Goal: Task Accomplishment & Management: Complete application form

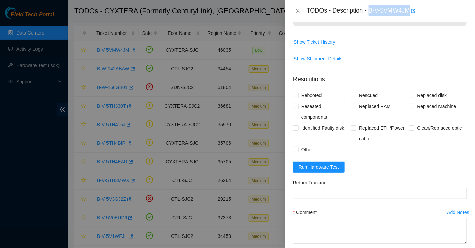
scroll to position [251, 0]
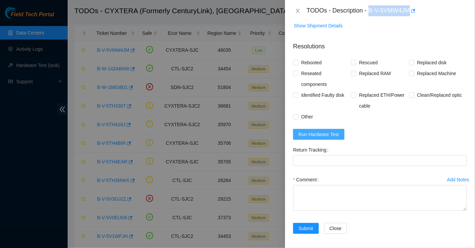
click at [337, 133] on span "Run Hardware Test" at bounding box center [318, 133] width 41 height 7
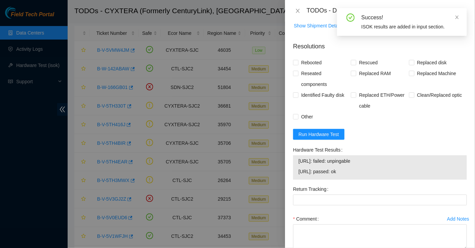
click at [300, 160] on span "[URL]: failed: unpingable" at bounding box center [379, 160] width 163 height 7
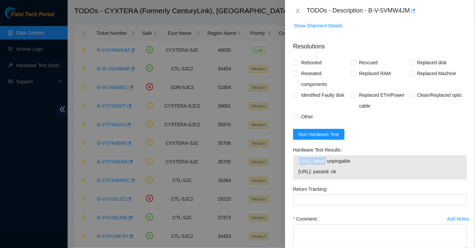
click at [376, 160] on span "[URL]: failed: unpingable" at bounding box center [379, 160] width 163 height 7
copy span "[URL]: failed: unpingable"
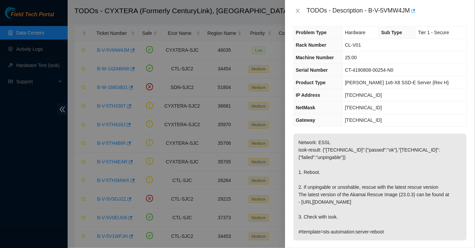
scroll to position [0, 0]
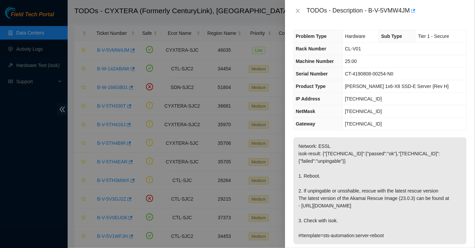
click at [299, 50] on span "Rack Number" at bounding box center [311, 48] width 30 height 5
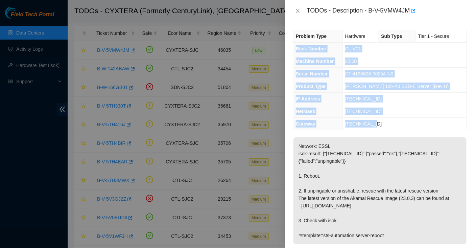
click at [382, 123] on span "[TECHNICAL_ID]" at bounding box center [363, 123] width 37 height 5
copy tbody "Rack Number CL-V01 Machine Number 25:00 Serial Number CT-4190808-00254-N0 Produ…"
click at [362, 99] on span "[TECHNICAL_ID]" at bounding box center [363, 98] width 37 height 5
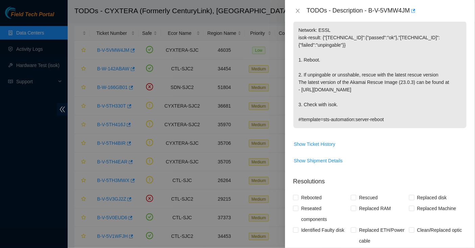
scroll to position [185, 0]
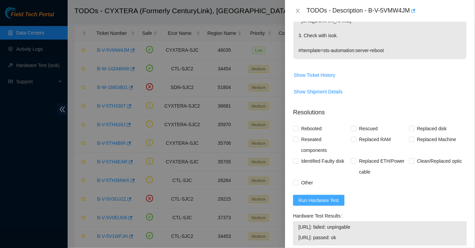
click at [328, 198] on span "Run Hardware Test" at bounding box center [318, 199] width 41 height 7
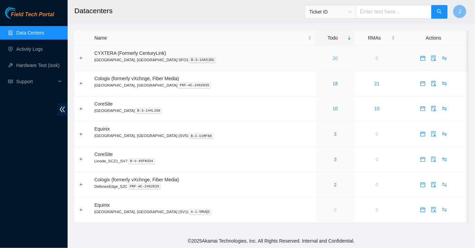
click at [332, 57] on link "20" at bounding box center [334, 57] width 5 height 5
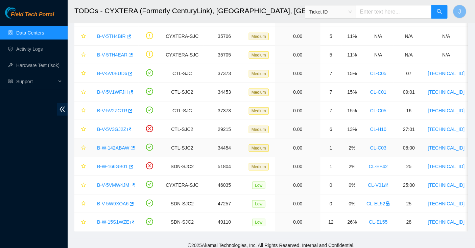
scroll to position [214, 0]
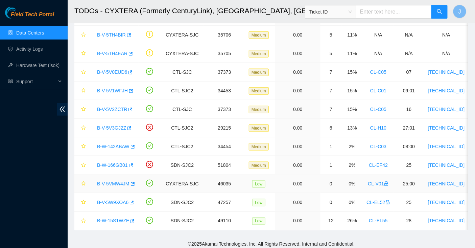
click at [108, 181] on link "B-V-5VMW4JM" at bounding box center [113, 183] width 32 height 5
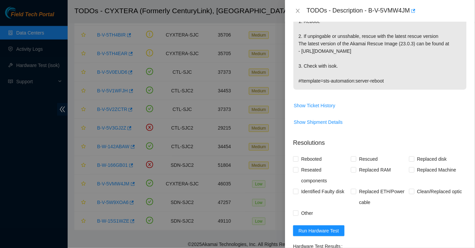
scroll to position [166, 0]
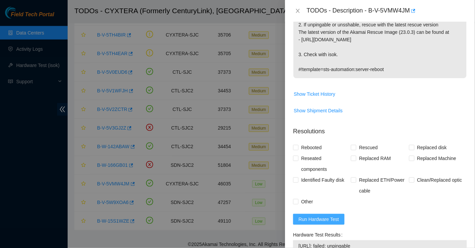
click at [331, 215] on span "Run Hardware Test" at bounding box center [318, 218] width 41 height 7
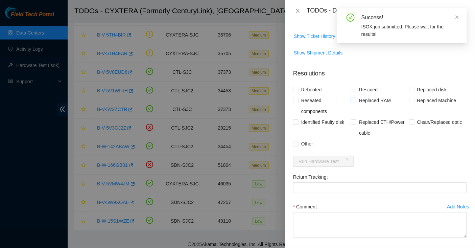
scroll to position [251, 0]
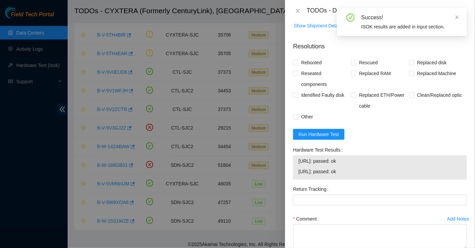
drag, startPoint x: 364, startPoint y: 160, endPoint x: 296, endPoint y: 157, distance: 67.6
click at [296, 157] on div "23.223.210.100: passed: ok 23.223.210.101: passed: ok" at bounding box center [380, 167] width 174 height 24
copy tbody "23.223.210.100: passed: ok"
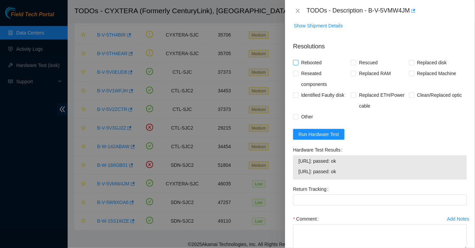
click at [312, 59] on span "Rebooted" at bounding box center [311, 62] width 26 height 11
click at [298, 60] on input "Rebooted" at bounding box center [295, 62] width 5 height 5
checkbox input "true"
click at [360, 61] on span "Rescued" at bounding box center [368, 62] width 24 height 11
click at [355, 61] on input "Rescued" at bounding box center [353, 62] width 5 height 5
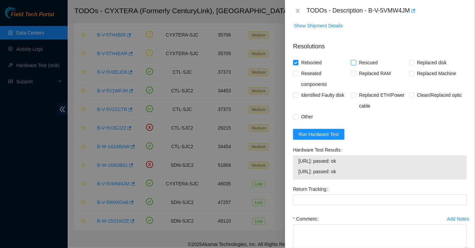
checkbox input "true"
click at [307, 117] on span "Other" at bounding box center [306, 116] width 17 height 11
click at [298, 117] on input "Other" at bounding box center [295, 116] width 5 height 5
checkbox input "true"
click at [334, 231] on textarea "Comment" at bounding box center [380, 237] width 174 height 26
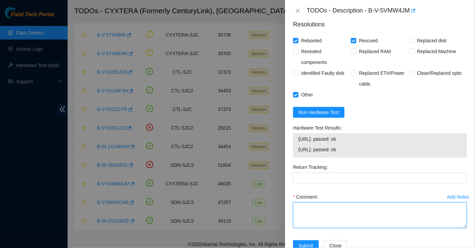
scroll to position [273, 0]
paste textarea "Submitted Schedule a Date on FTP. Robert approved to work ESSL. Spoke to NOCC r…"
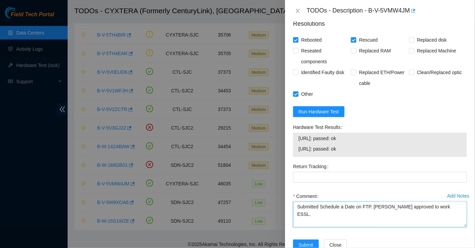
scroll to position [205, 0]
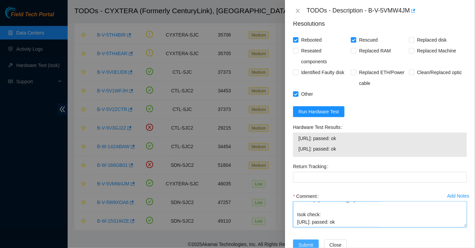
type textarea "Submitted Schedule a Date on FTP. Robert approved to work ESSL. Spoke to NOCC r…"
click at [307, 241] on span "Submit" at bounding box center [305, 244] width 15 height 7
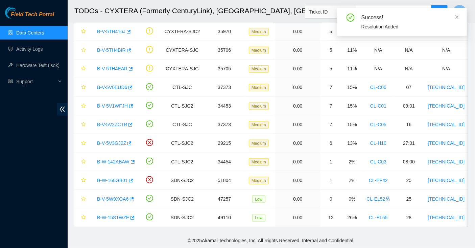
scroll to position [196, 0]
